Goal: Transaction & Acquisition: Purchase product/service

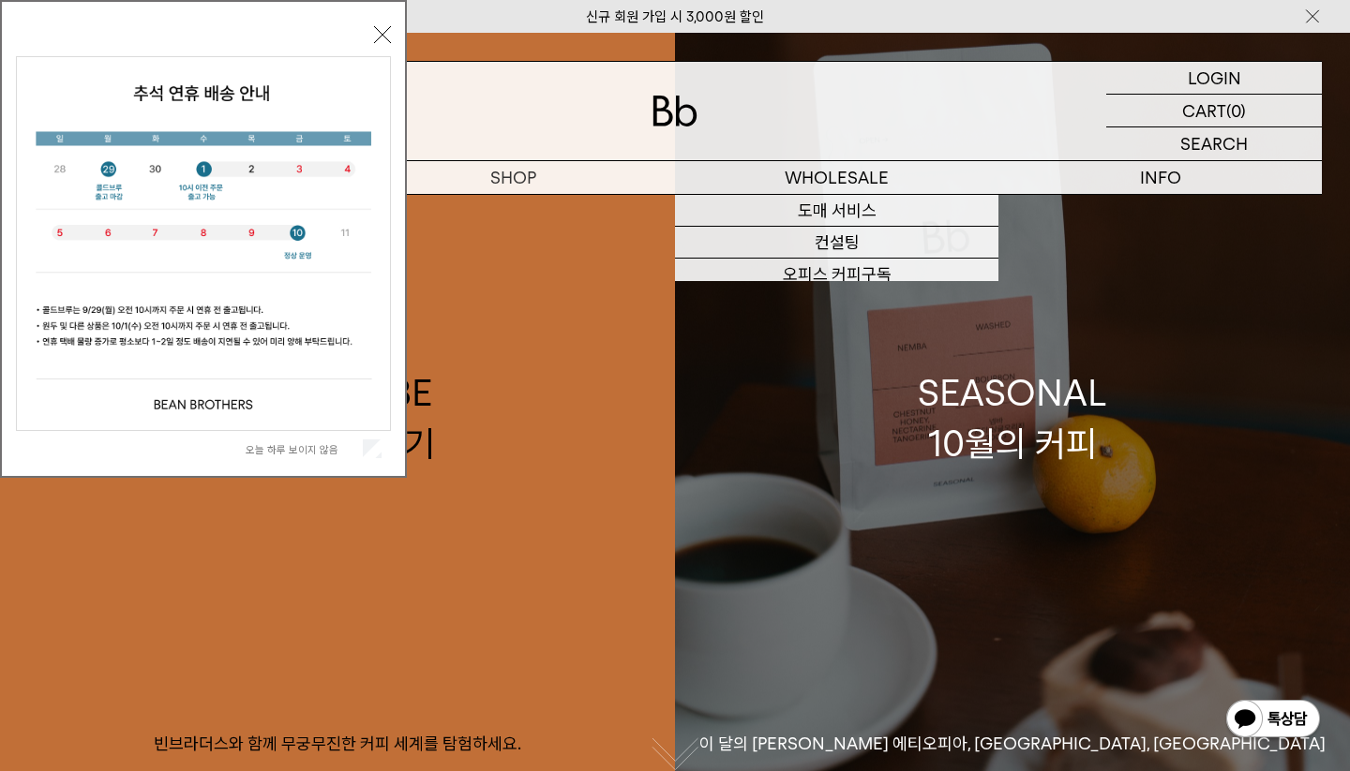
click at [1014, 462] on div "SEASONAL 10월의 커피" at bounding box center [1012, 417] width 189 height 99
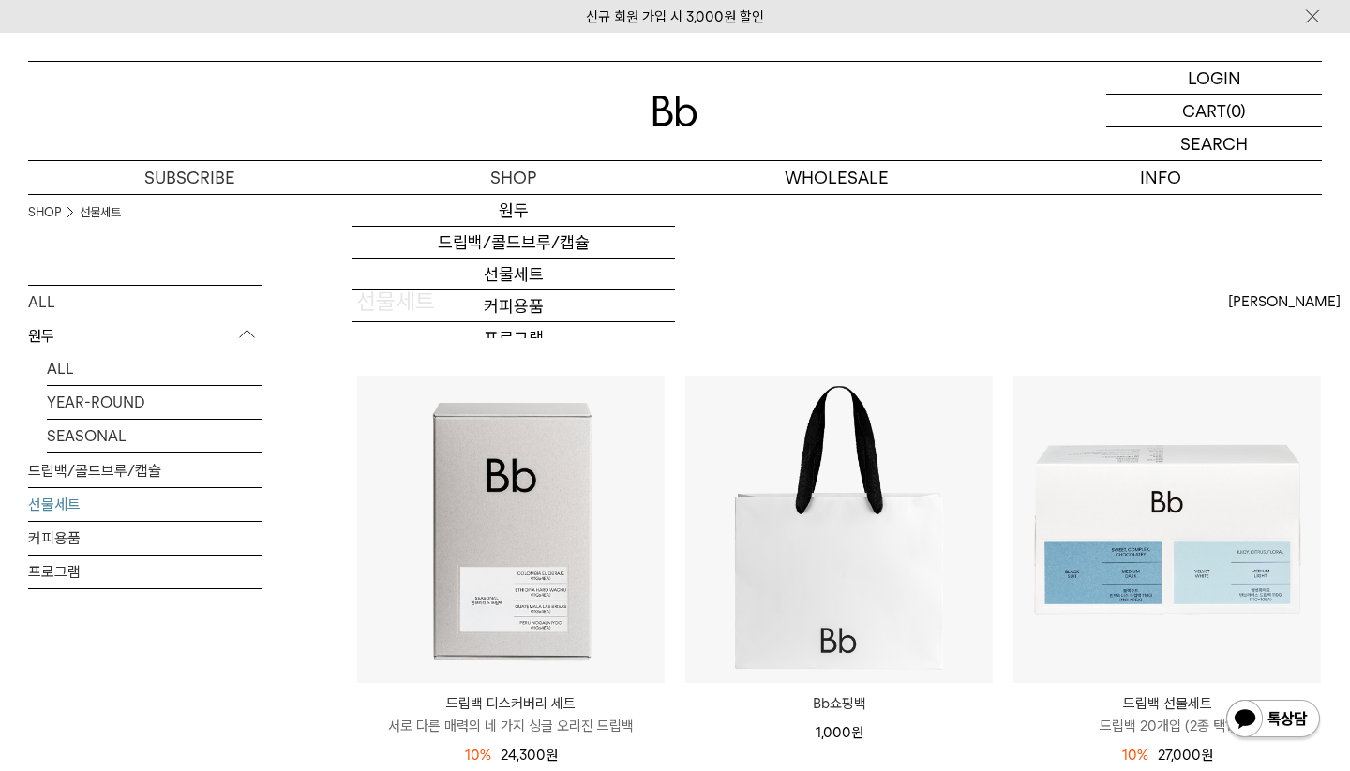
click at [677, 109] on img at bounding box center [674, 111] width 45 height 31
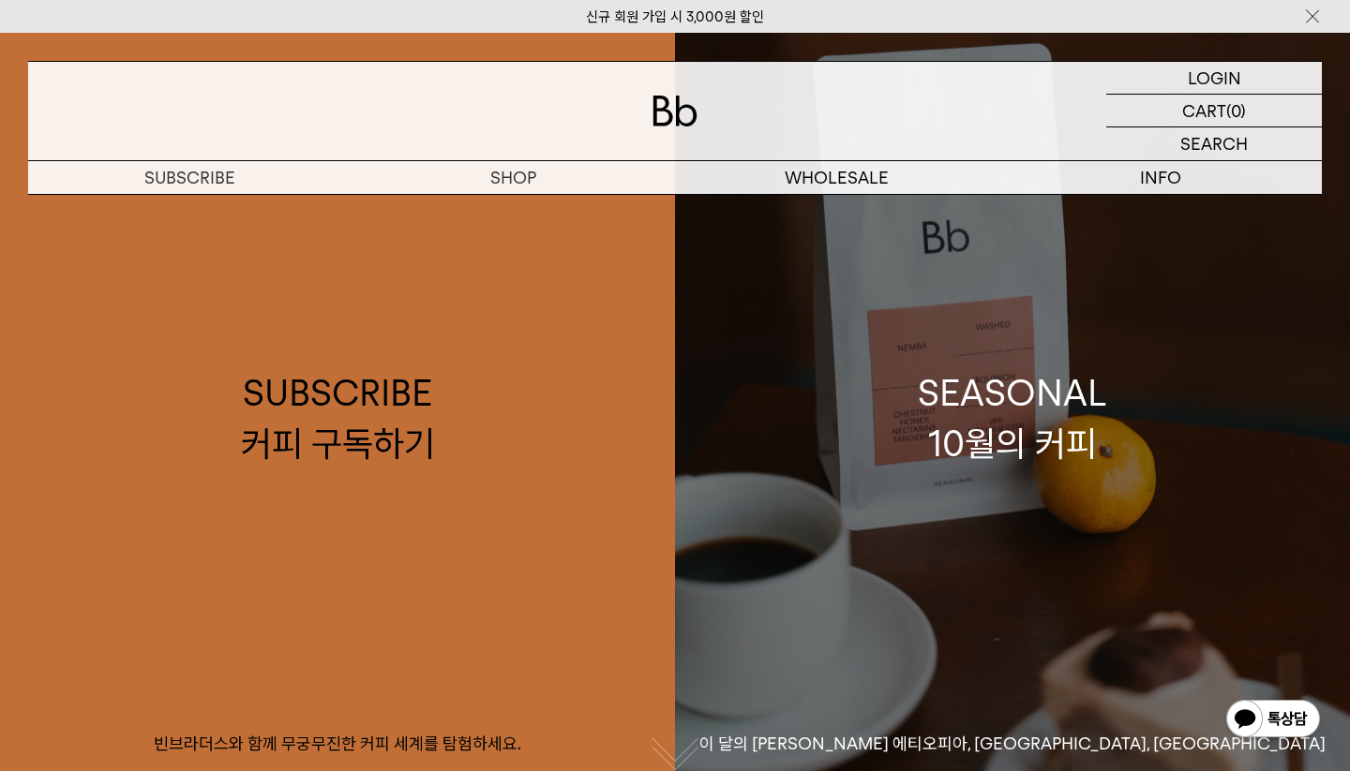
click at [855, 406] on link "SEASONAL 10월의 커피 이 달의 [PERSON_NAME] 에티오피아, [GEOGRAPHIC_DATA], [GEOGRAPHIC_DATA]" at bounding box center [1012, 418] width 675 height 771
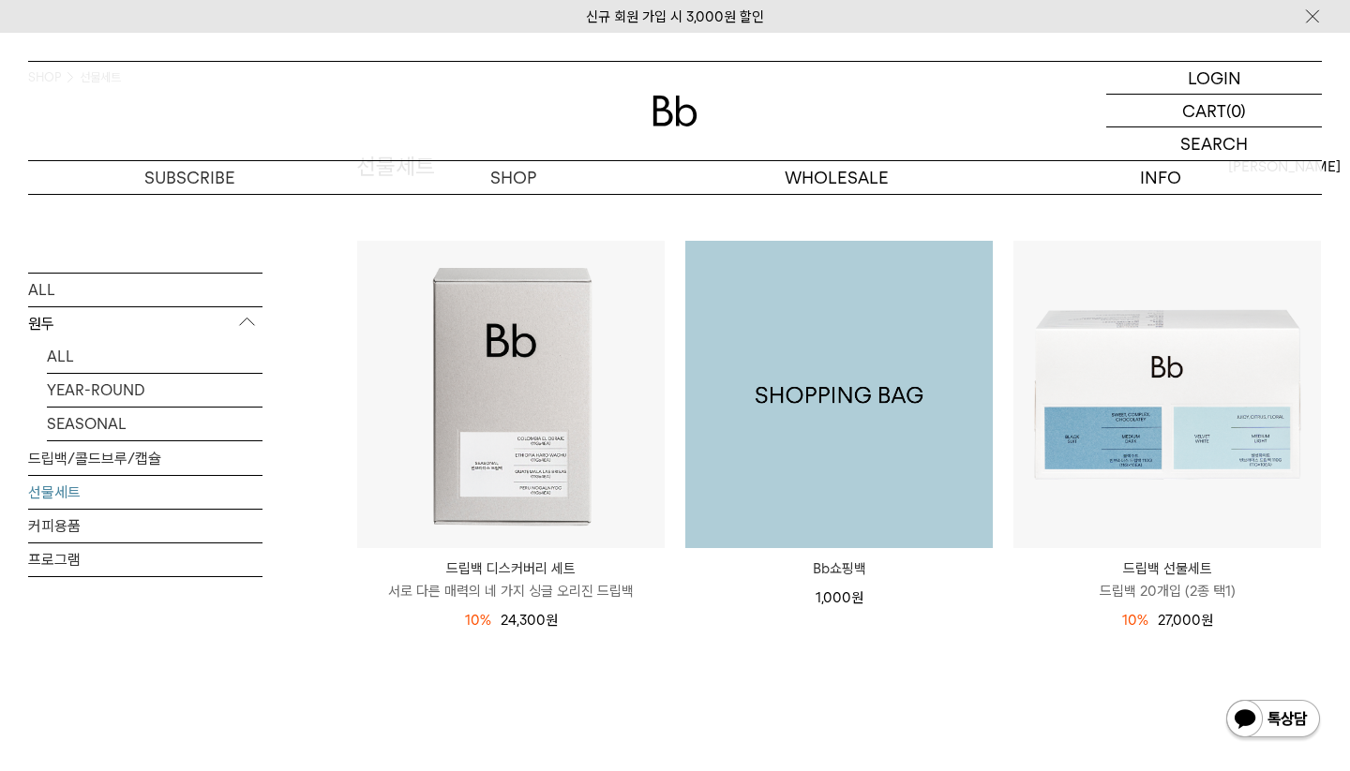
scroll to position [38, 0]
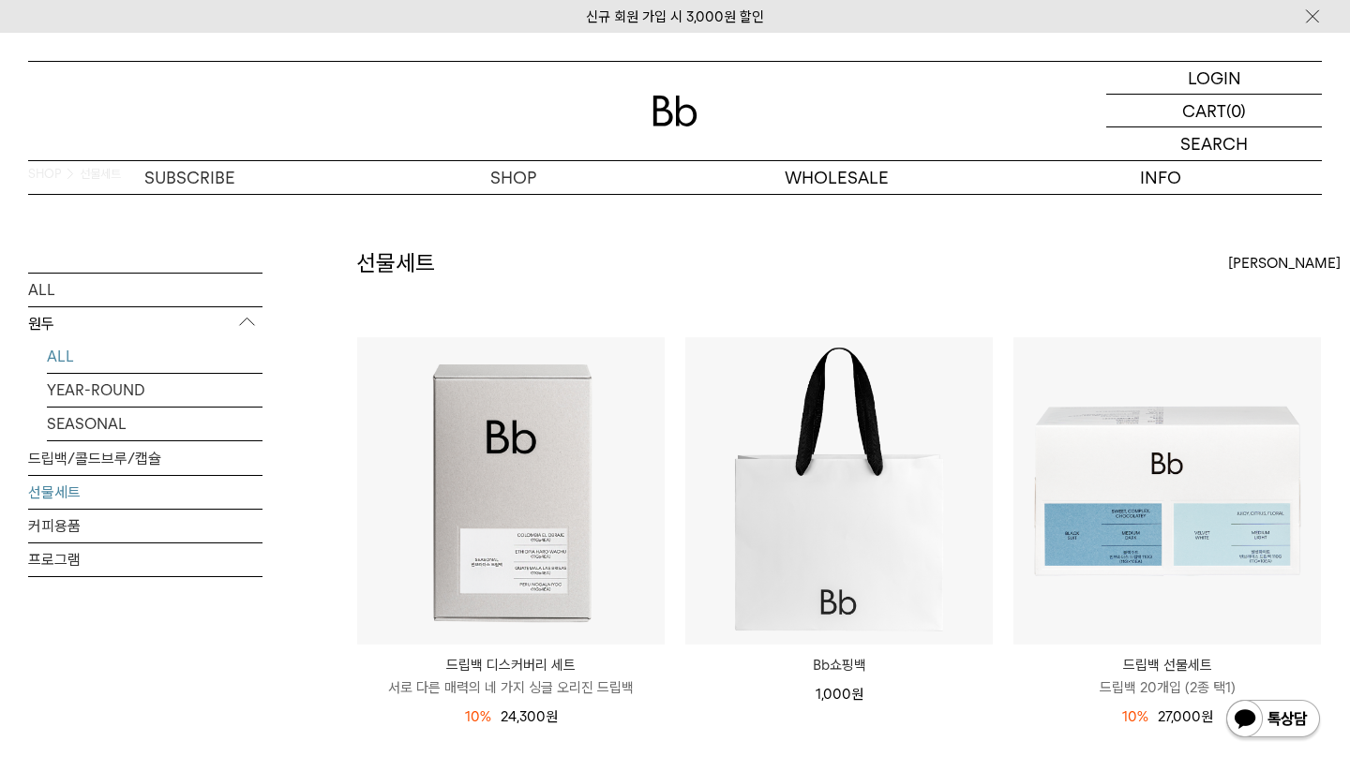
click at [52, 358] on link "ALL" at bounding box center [155, 355] width 216 height 33
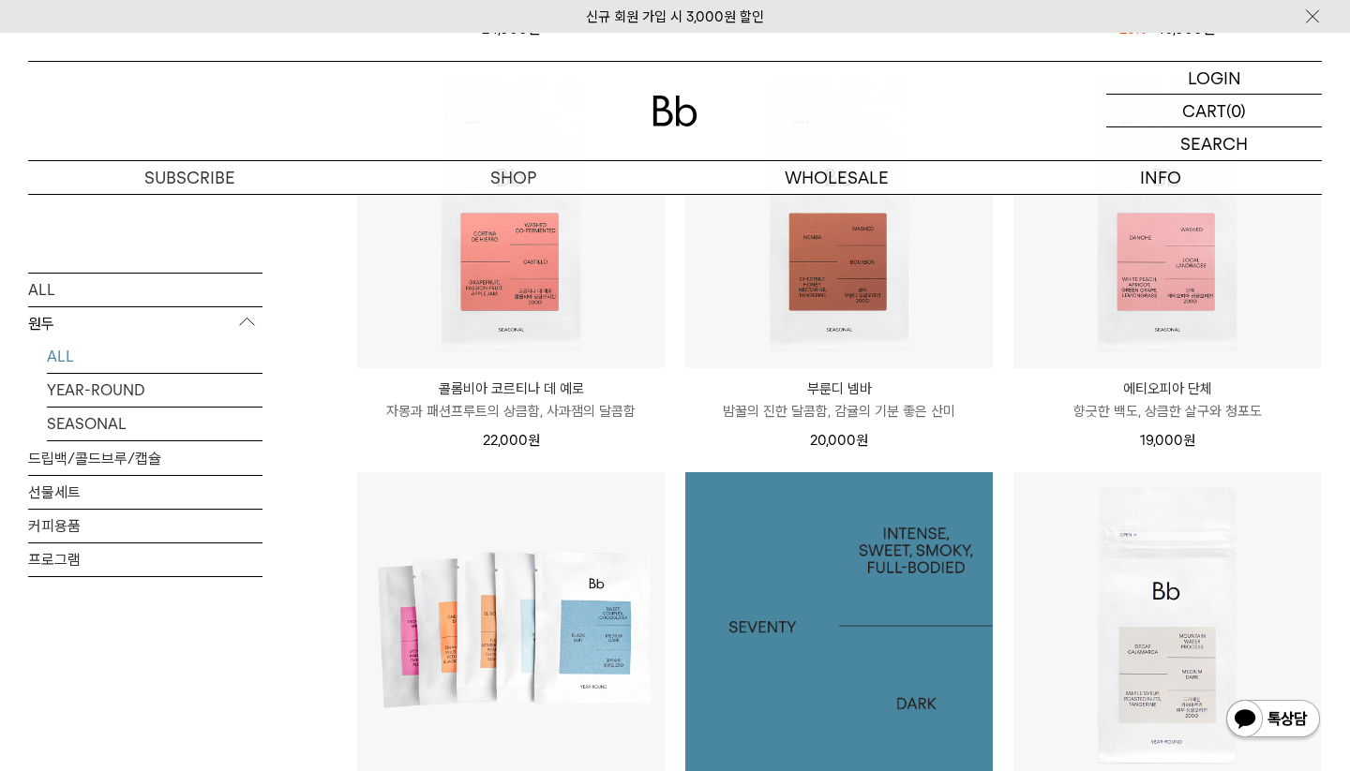
scroll to position [594, 0]
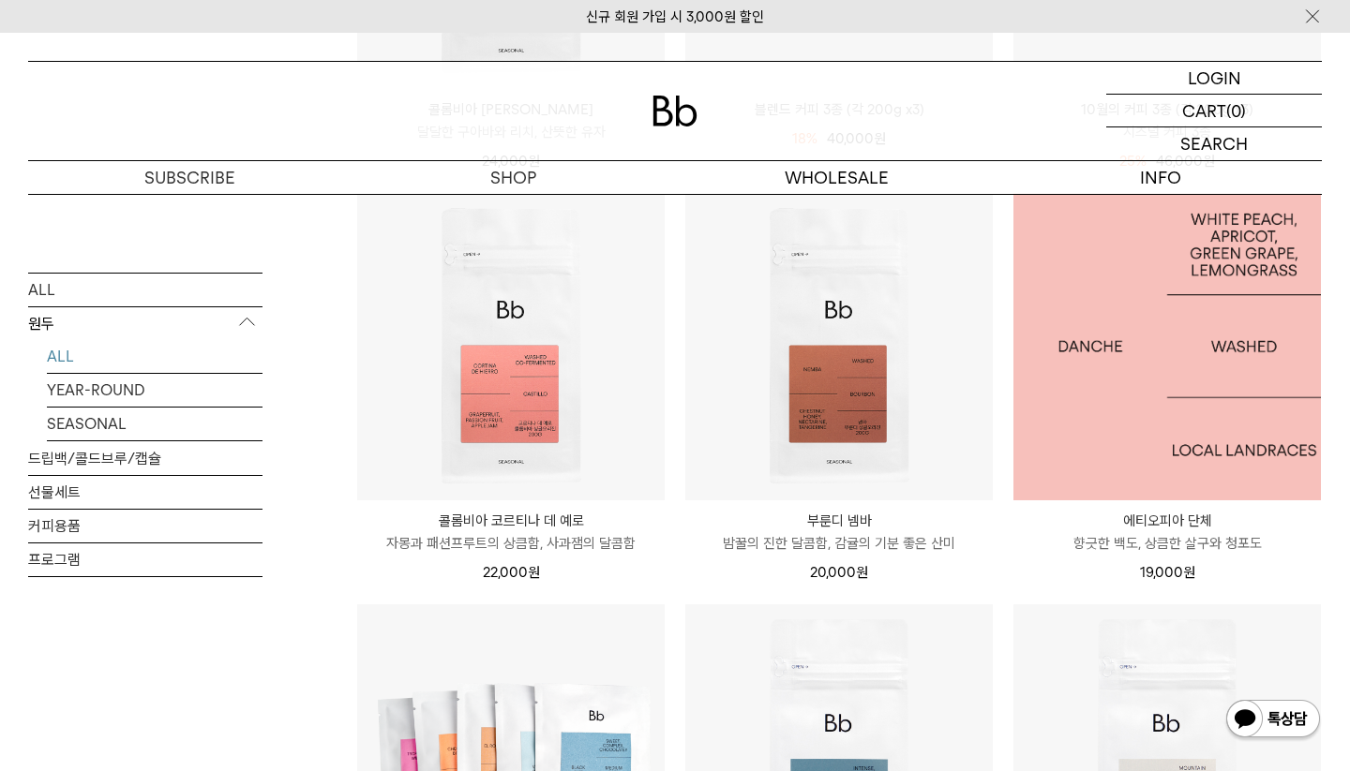
click at [1177, 396] on img at bounding box center [1166, 346] width 307 height 307
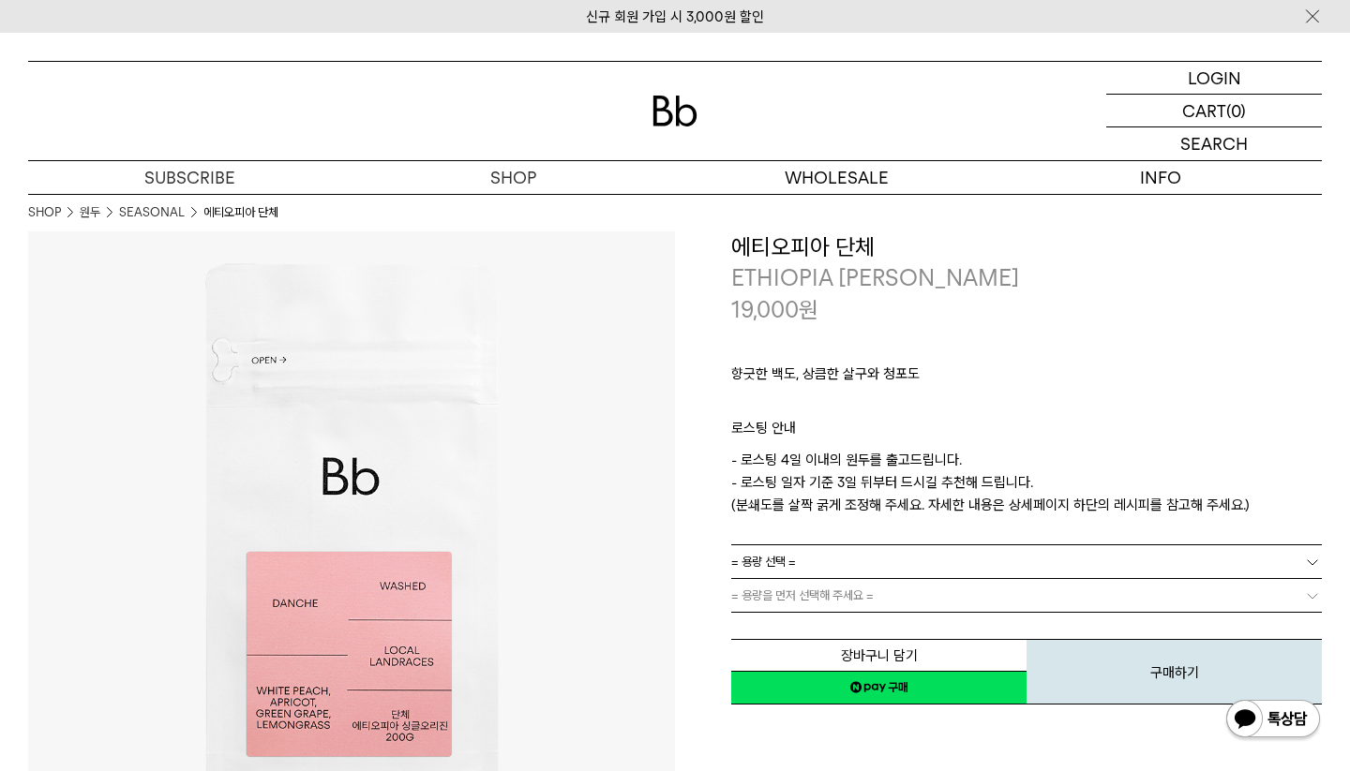
scroll to position [131, 0]
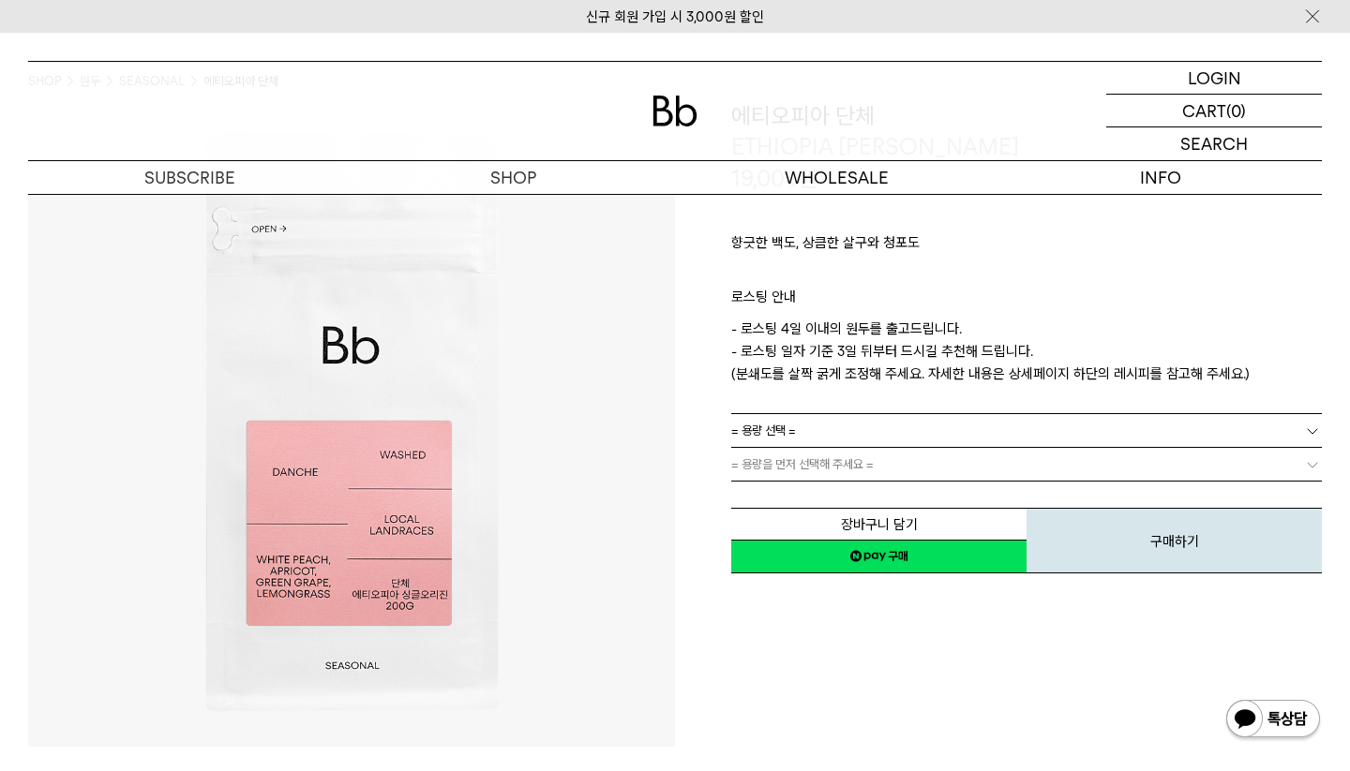
click at [800, 439] on link "= 용량 선택 =" at bounding box center [1026, 430] width 590 height 33
click at [805, 498] on li "600g" at bounding box center [1036, 499] width 572 height 34
click at [860, 362] on p "- 로스팅 4일 이내의 원두를 출고드립니다. - 로스팅 일자 기준 3일 뒤부터 드시길 추천해 드립니다. (분쇄도를 살짝 굵게 조정해 주세요. …" at bounding box center [1026, 351] width 590 height 67
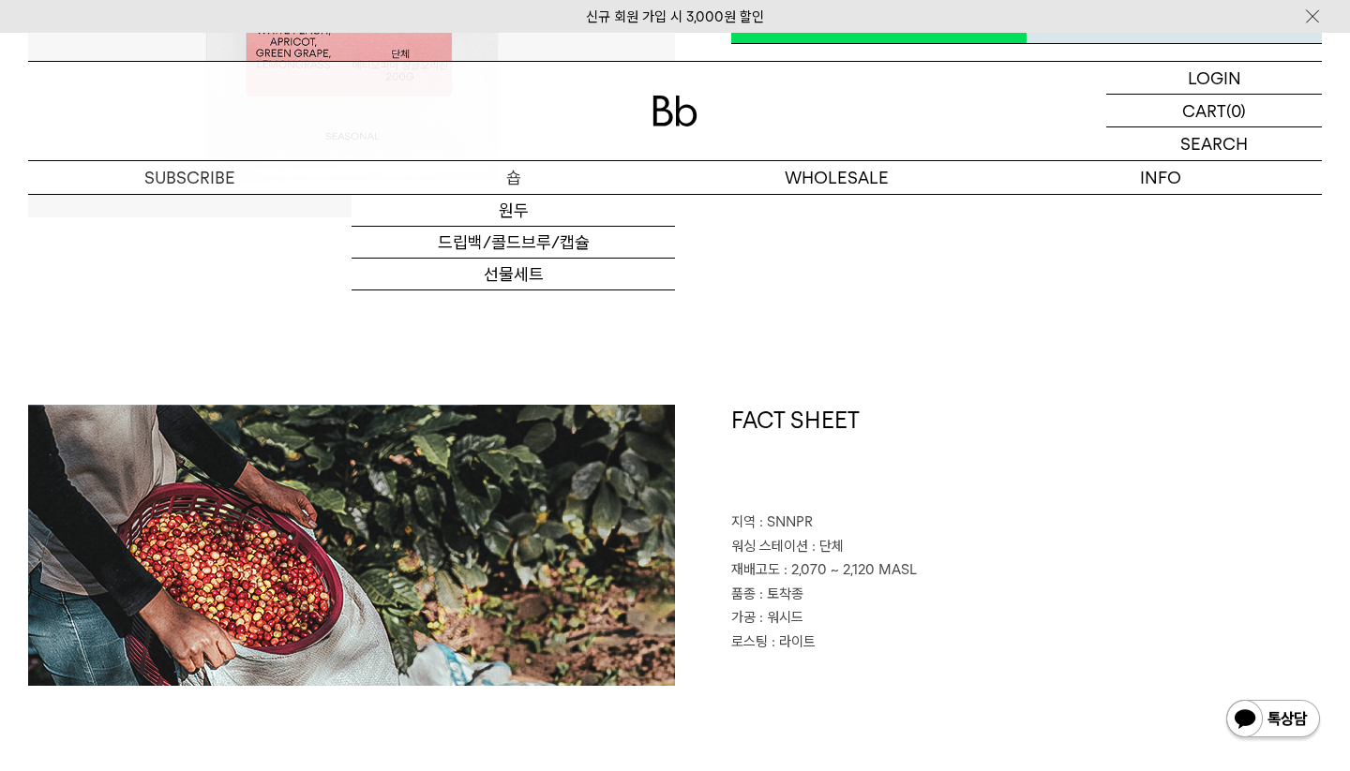
scroll to position [1662, 0]
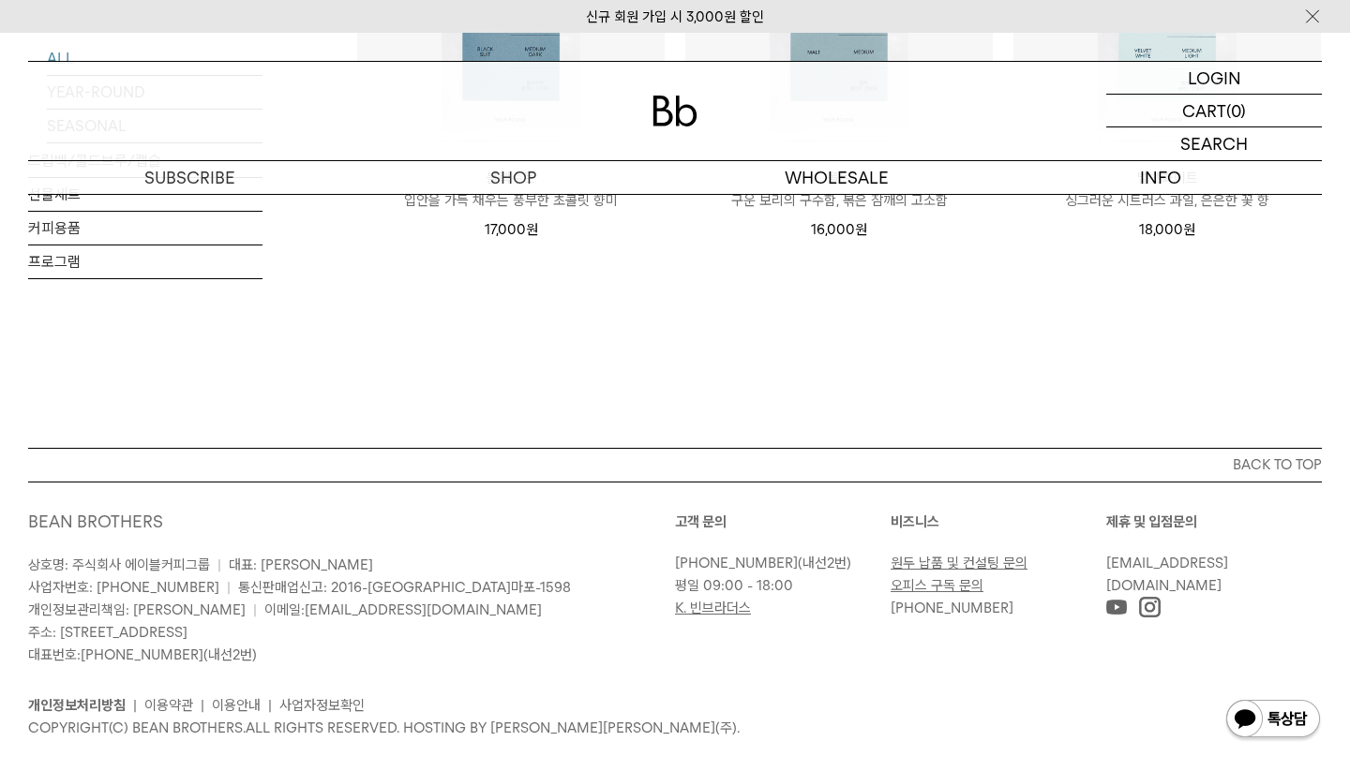
scroll to position [1533, 0]
